Goal: Transaction & Acquisition: Purchase product/service

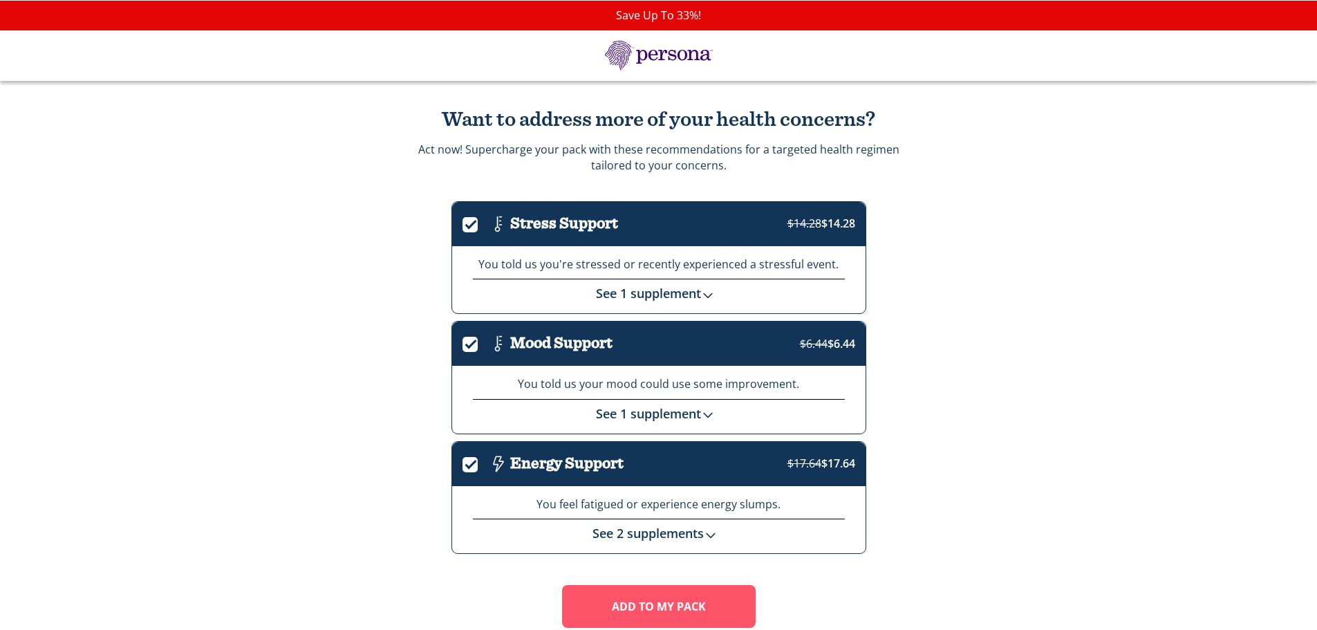
click at [644, 299] on link "See 1 supplement" at bounding box center [659, 293] width 126 height 17
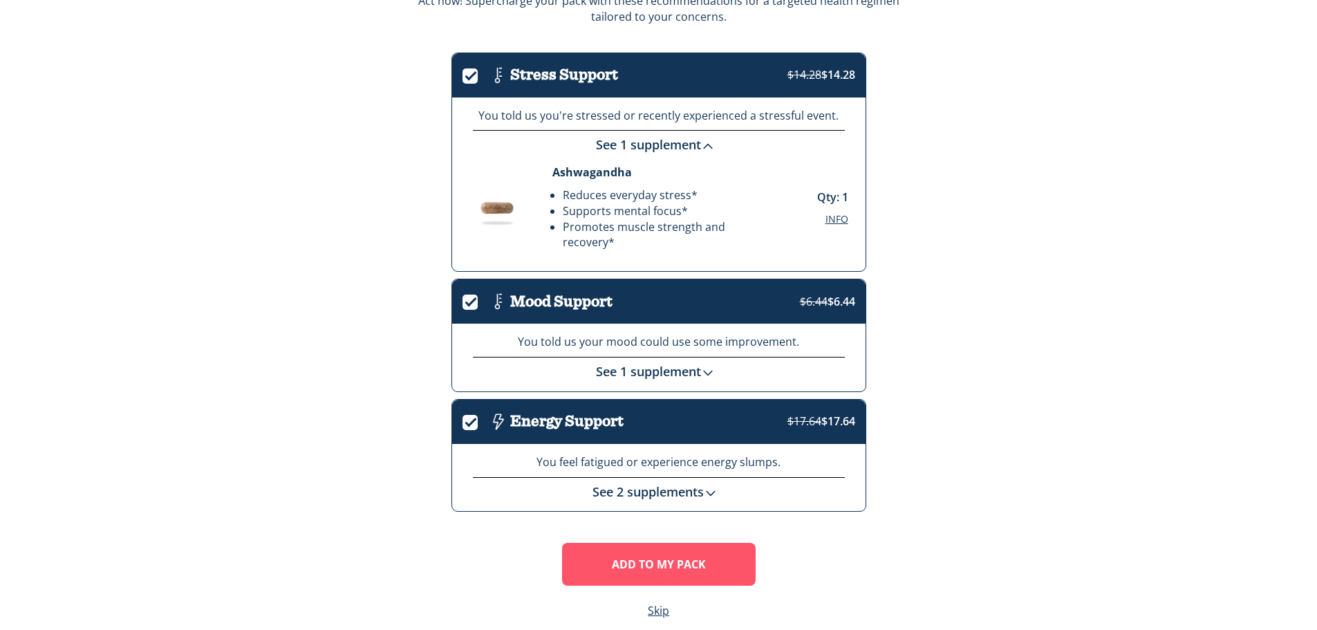
scroll to position [167, 0]
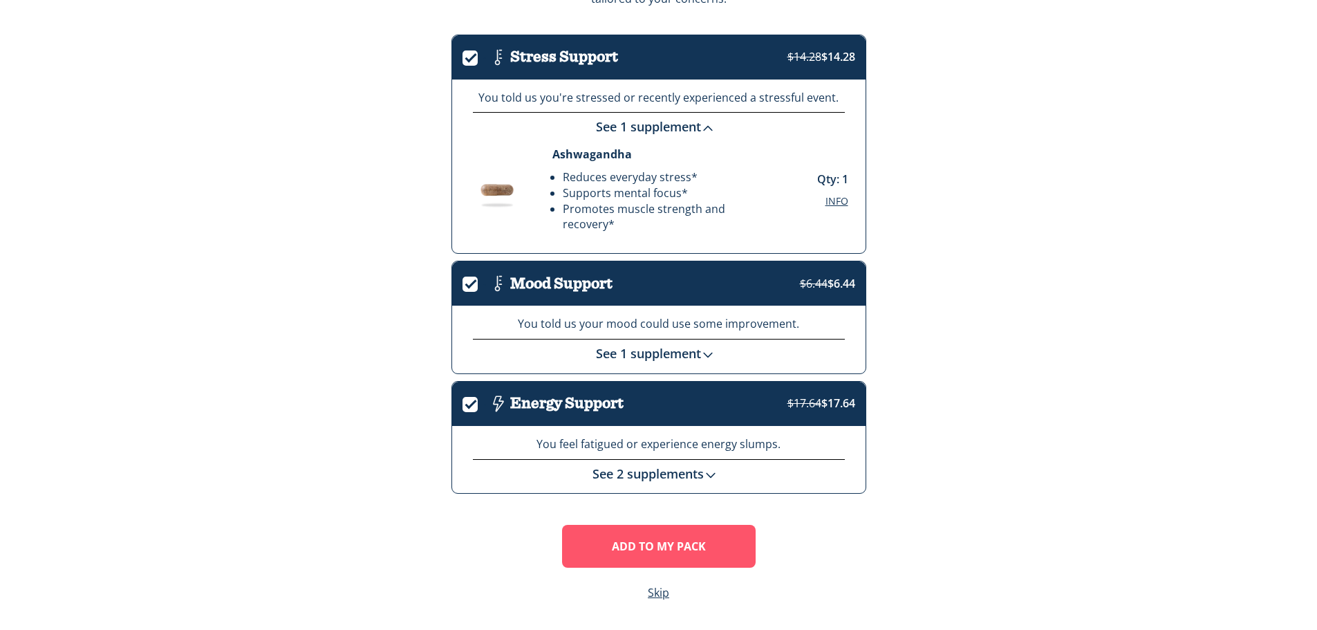
click at [628, 350] on link "See 1 supplement" at bounding box center [659, 353] width 126 height 17
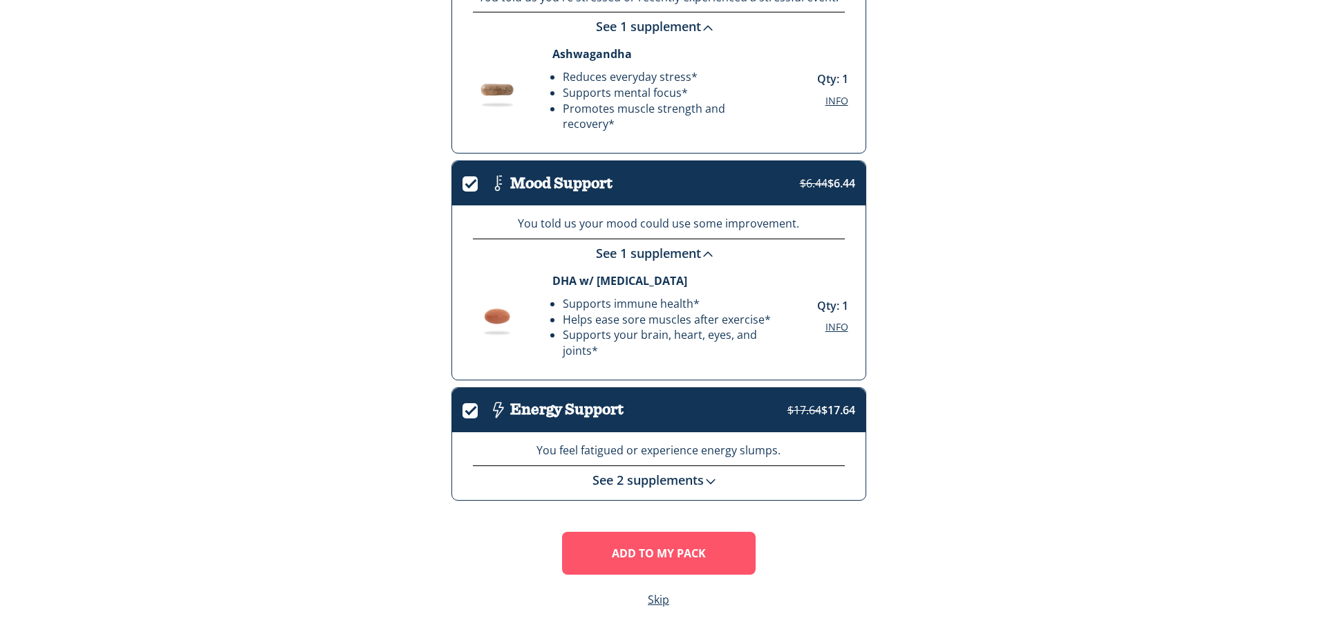
scroll to position [273, 0]
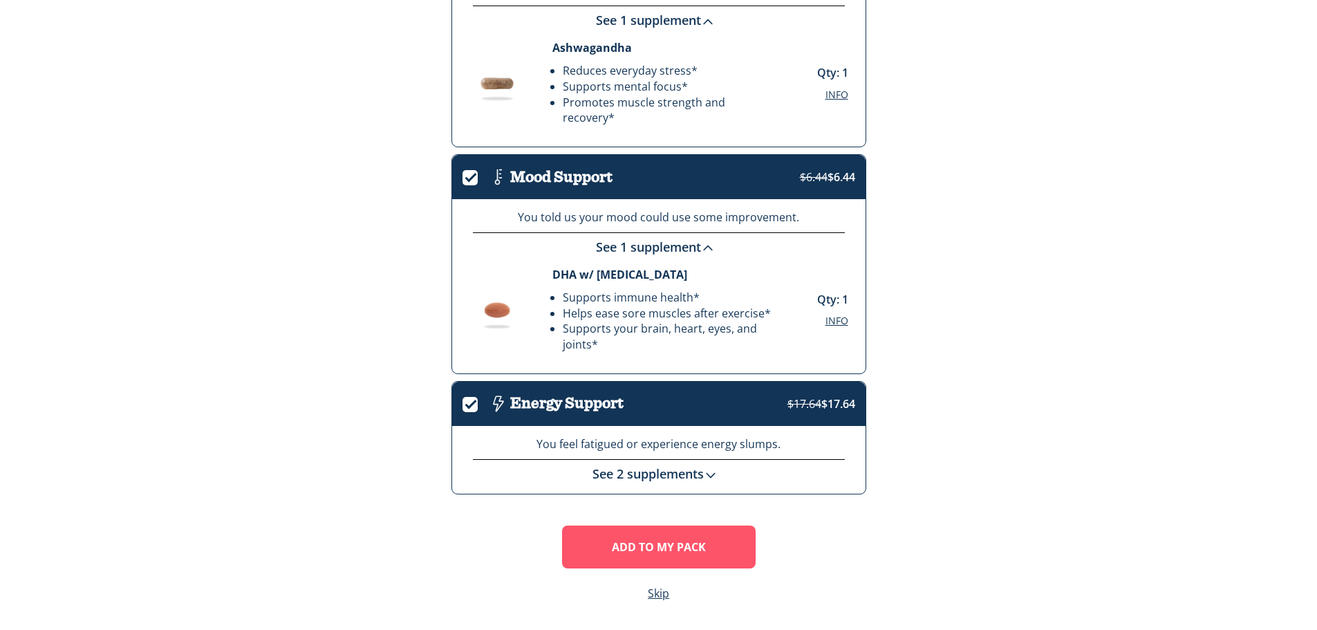
click at [648, 474] on link "See 2 supplements" at bounding box center [659, 473] width 132 height 17
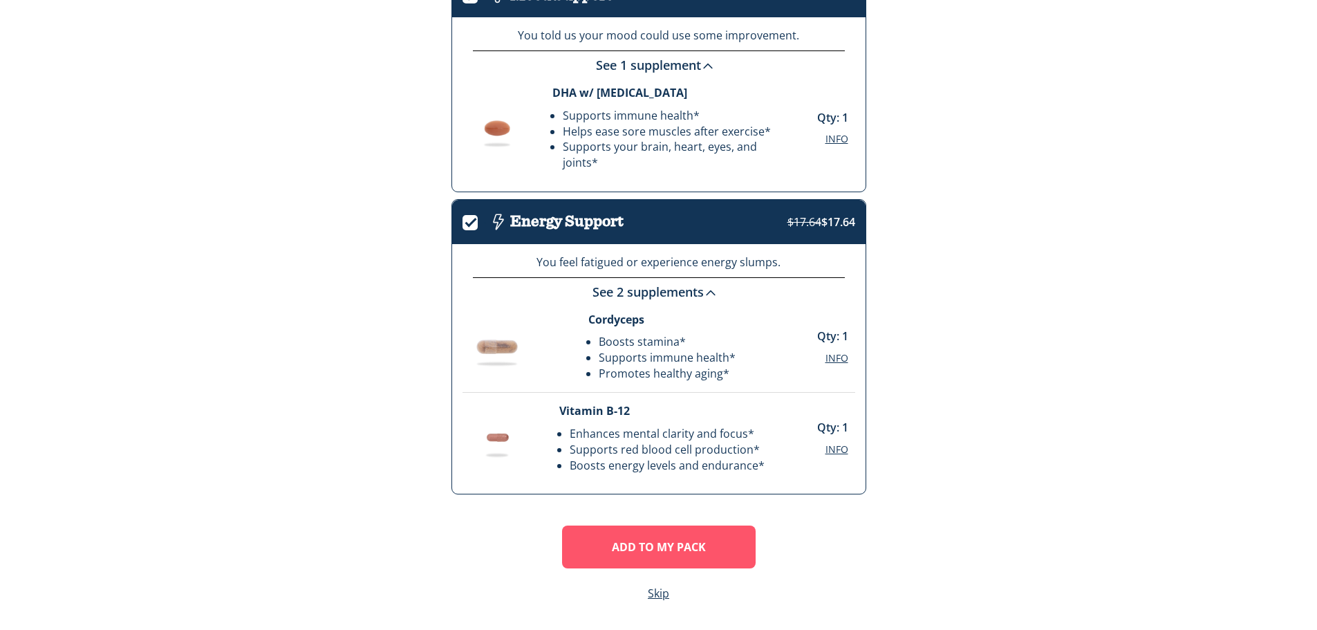
scroll to position [456, 0]
click at [837, 357] on span "Info" at bounding box center [837, 357] width 23 height 13
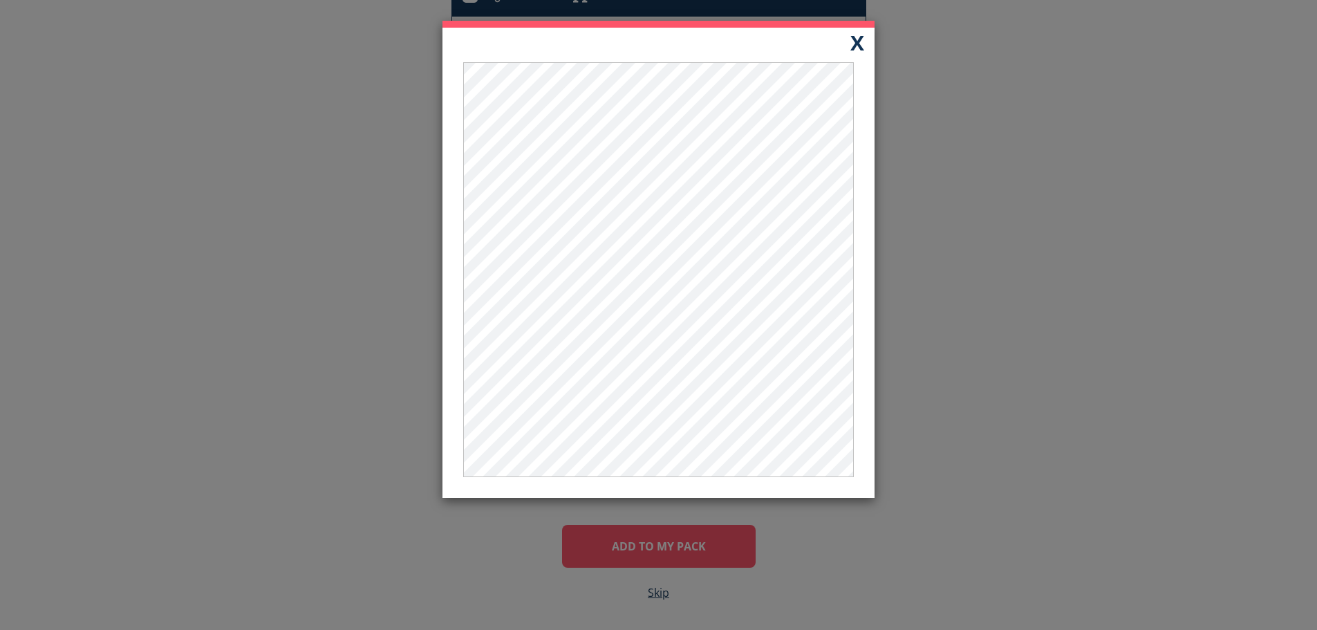
click at [855, 32] on button "X" at bounding box center [857, 42] width 35 height 29
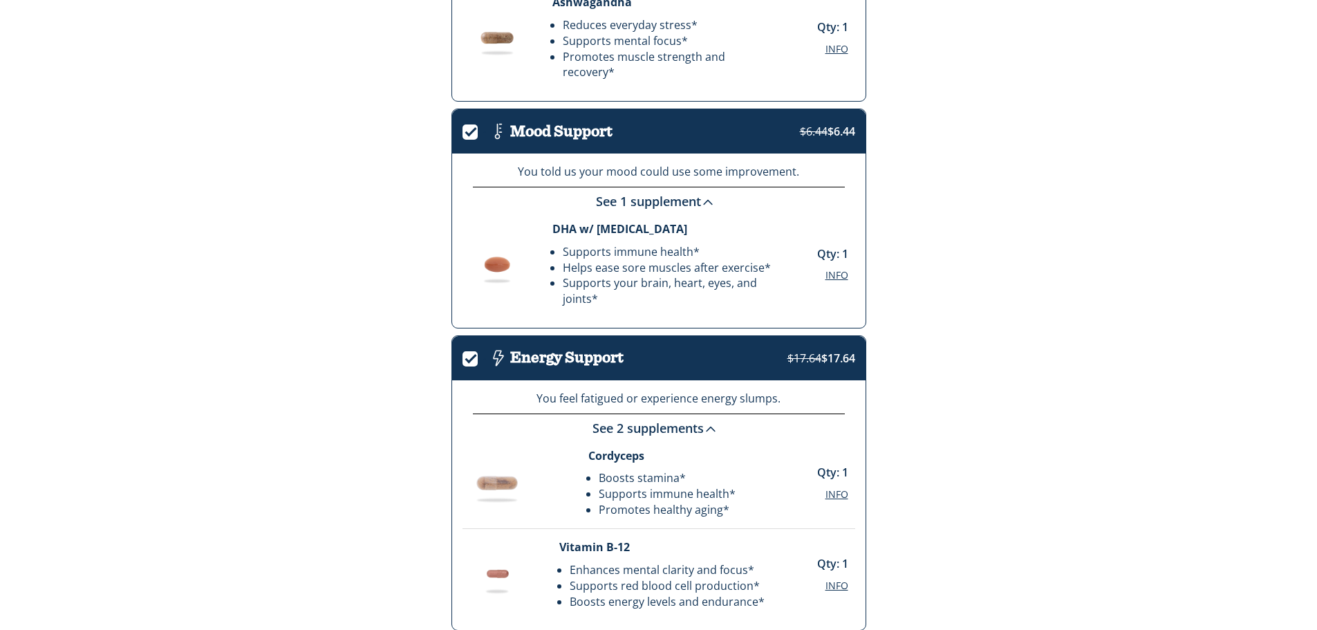
scroll to position [317, 0]
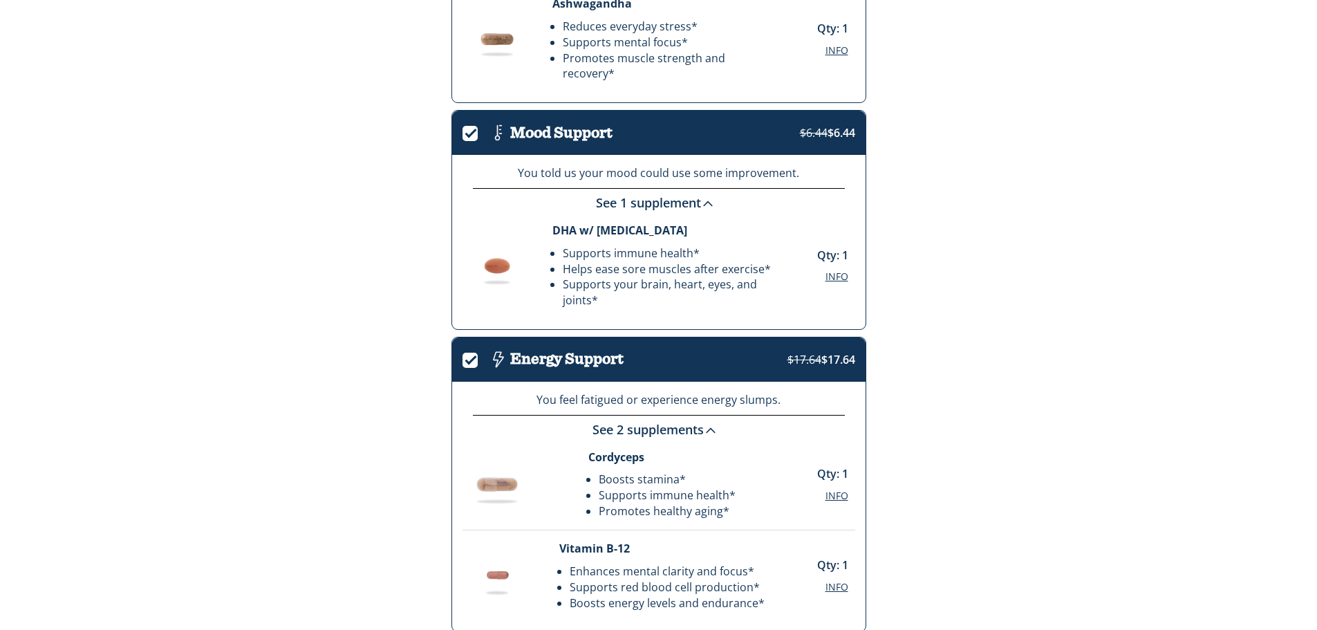
click at [469, 136] on label "." at bounding box center [475, 131] width 24 height 16
click at [463, 134] on input "." at bounding box center [463, 134] width 0 height 0
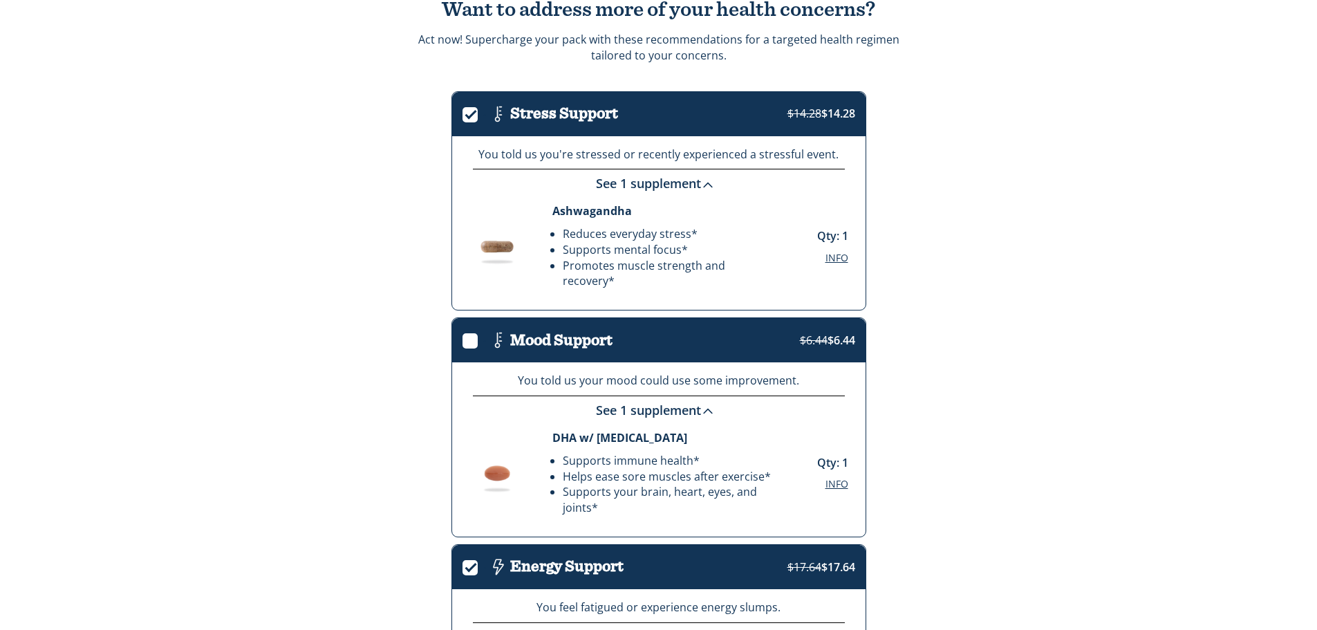
click at [468, 120] on label "." at bounding box center [475, 112] width 24 height 16
click at [463, 115] on input "." at bounding box center [463, 115] width 0 height 0
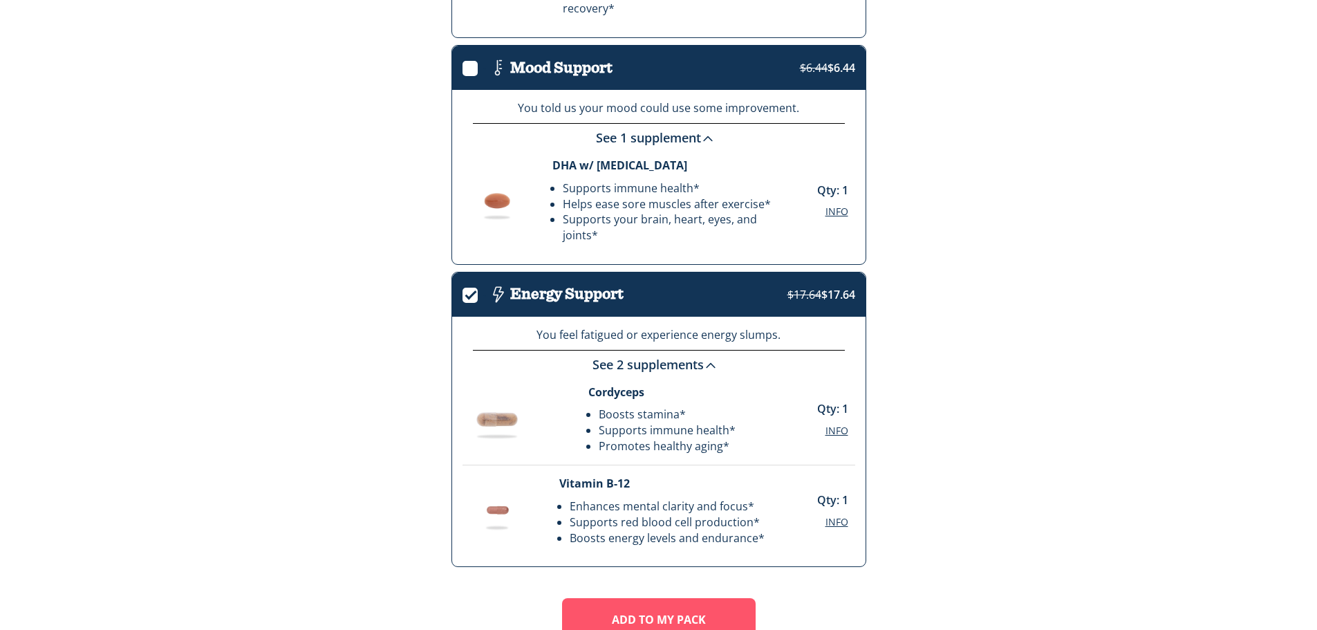
scroll to position [456, 0]
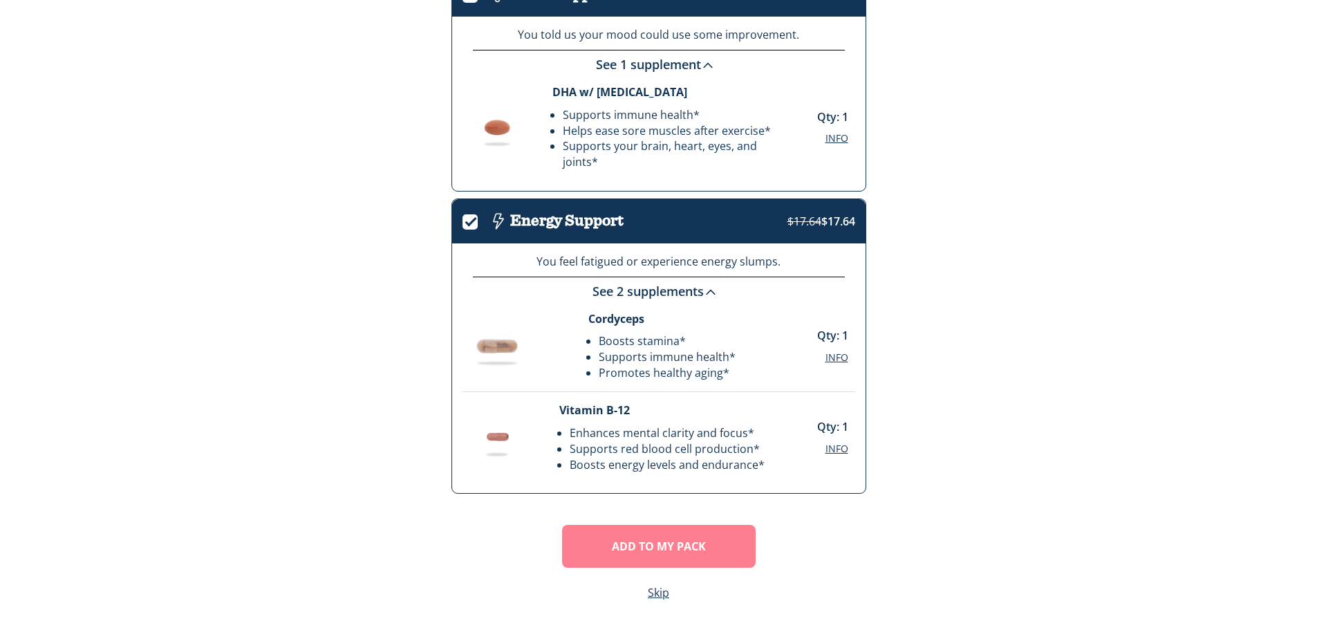
click at [674, 543] on button "Add To MY Pack" at bounding box center [659, 546] width 194 height 43
